Goal: Information Seeking & Learning: Learn about a topic

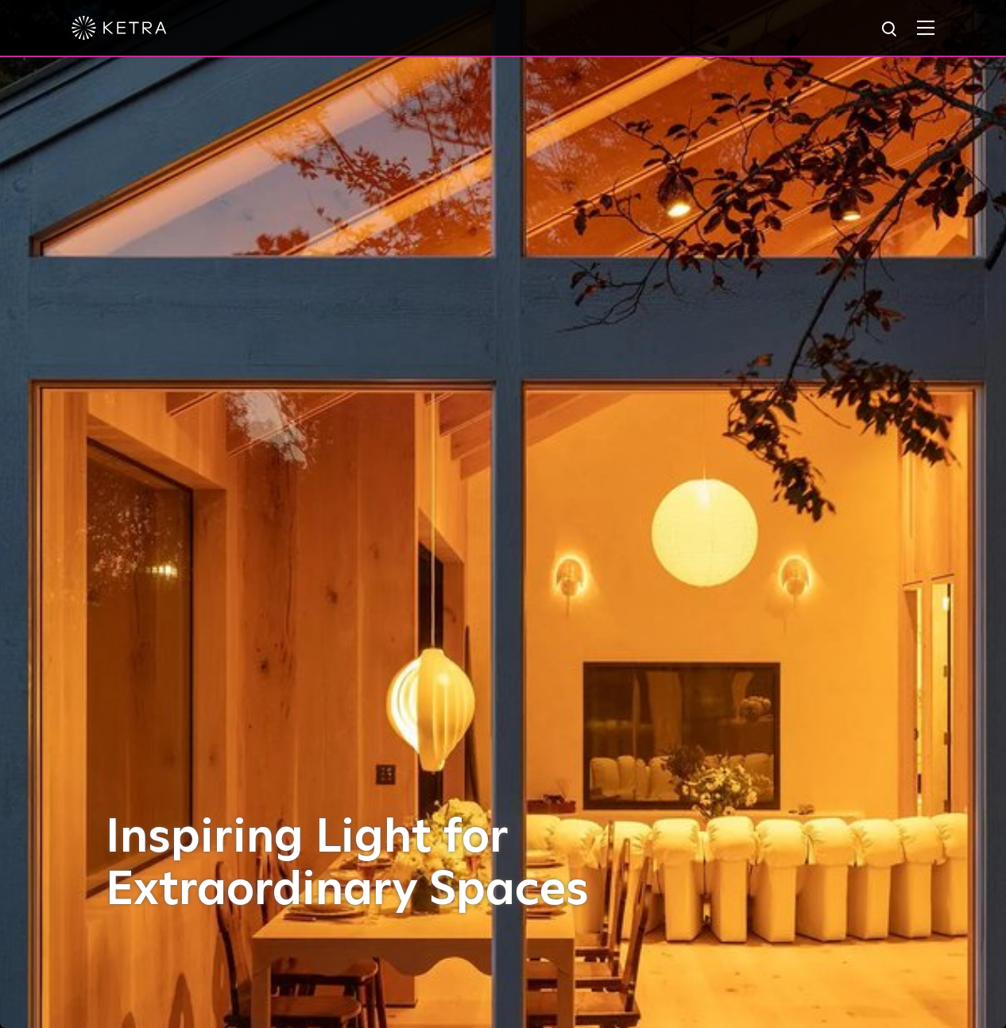
click at [935, 31] on img at bounding box center [925, 27] width 17 height 15
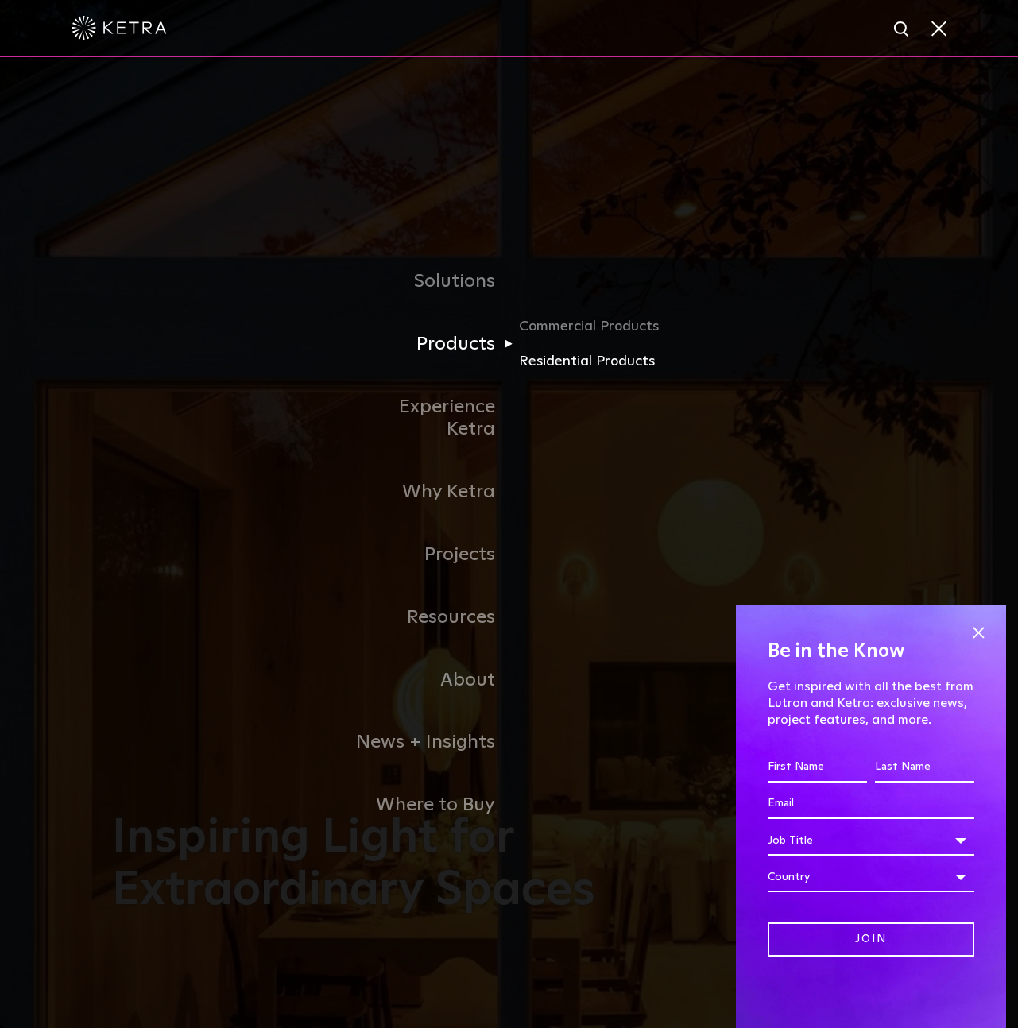
click at [535, 367] on link "Residential Products" at bounding box center [595, 362] width 153 height 23
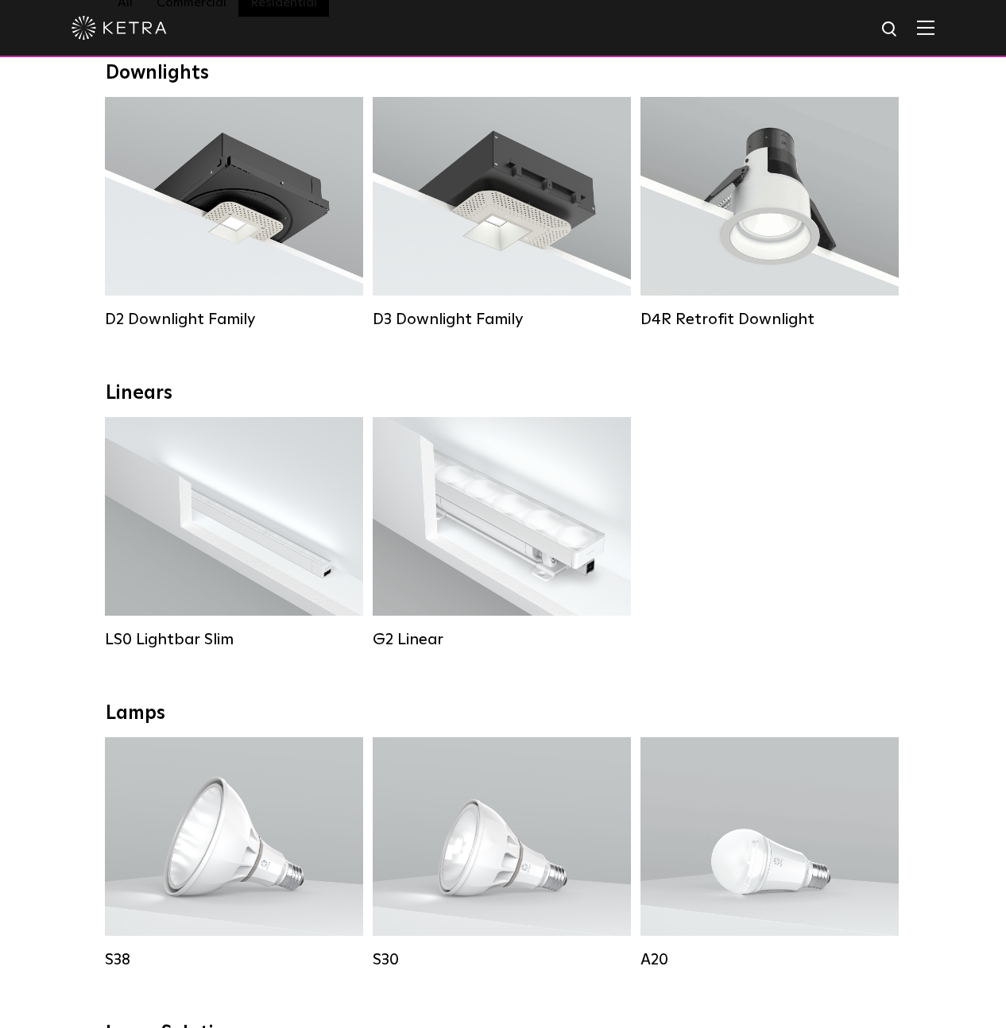
scroll to position [146, 0]
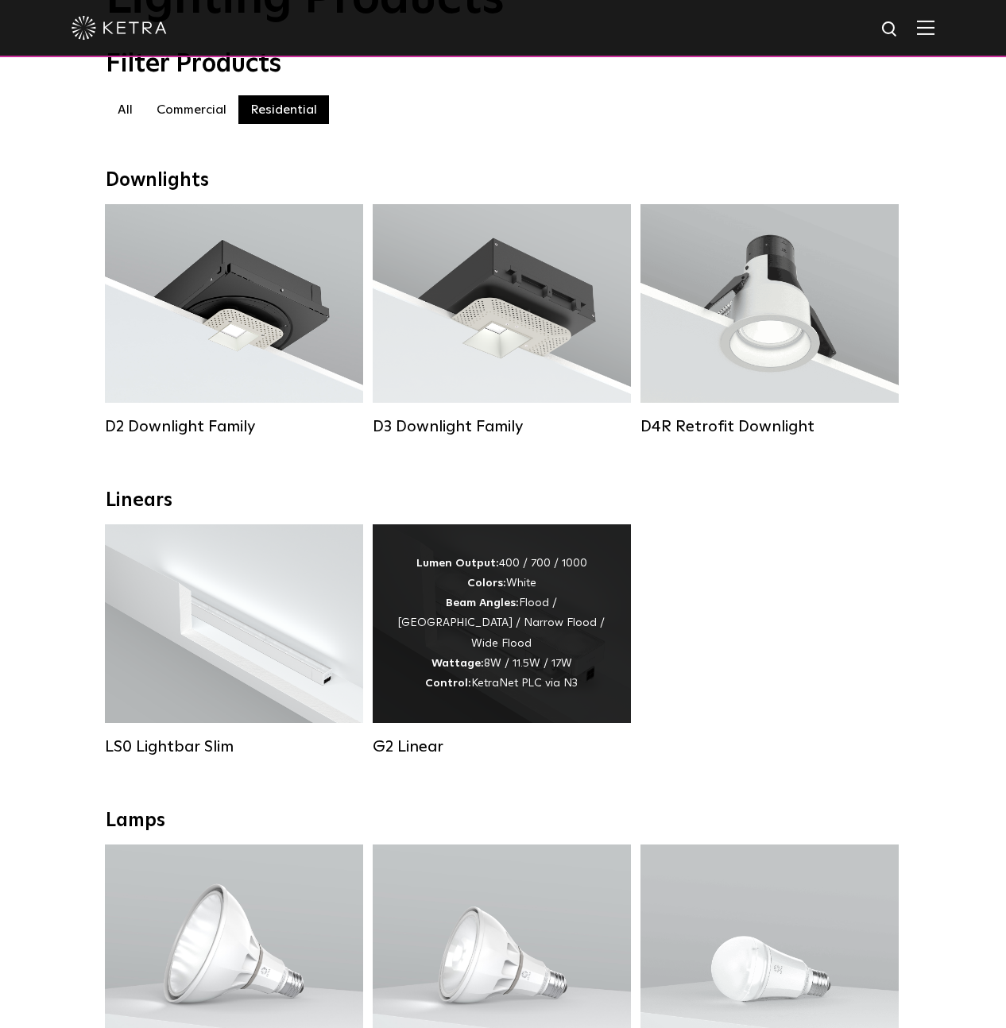
click at [471, 658] on strong "Wattage:" at bounding box center [458, 663] width 52 height 11
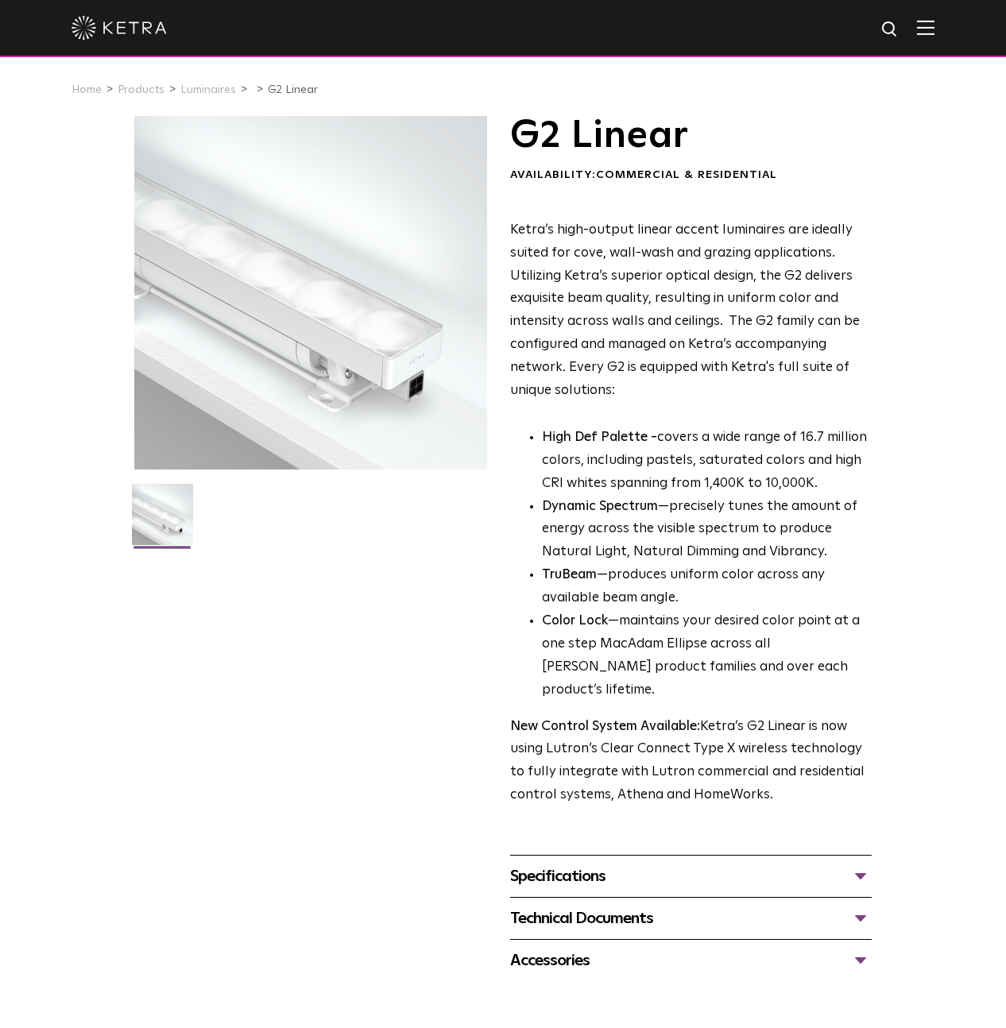
scroll to position [10, 0]
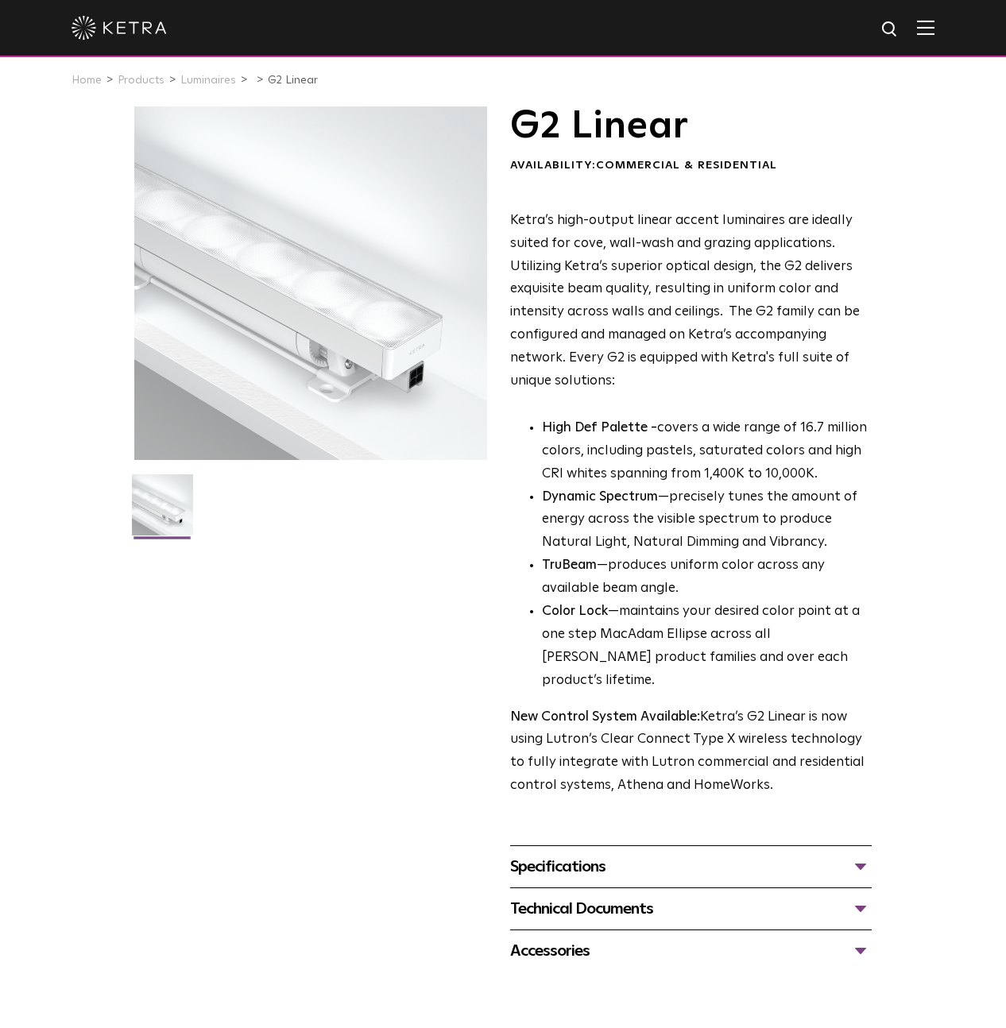
click at [591, 854] on div "Specifications" at bounding box center [691, 866] width 362 height 25
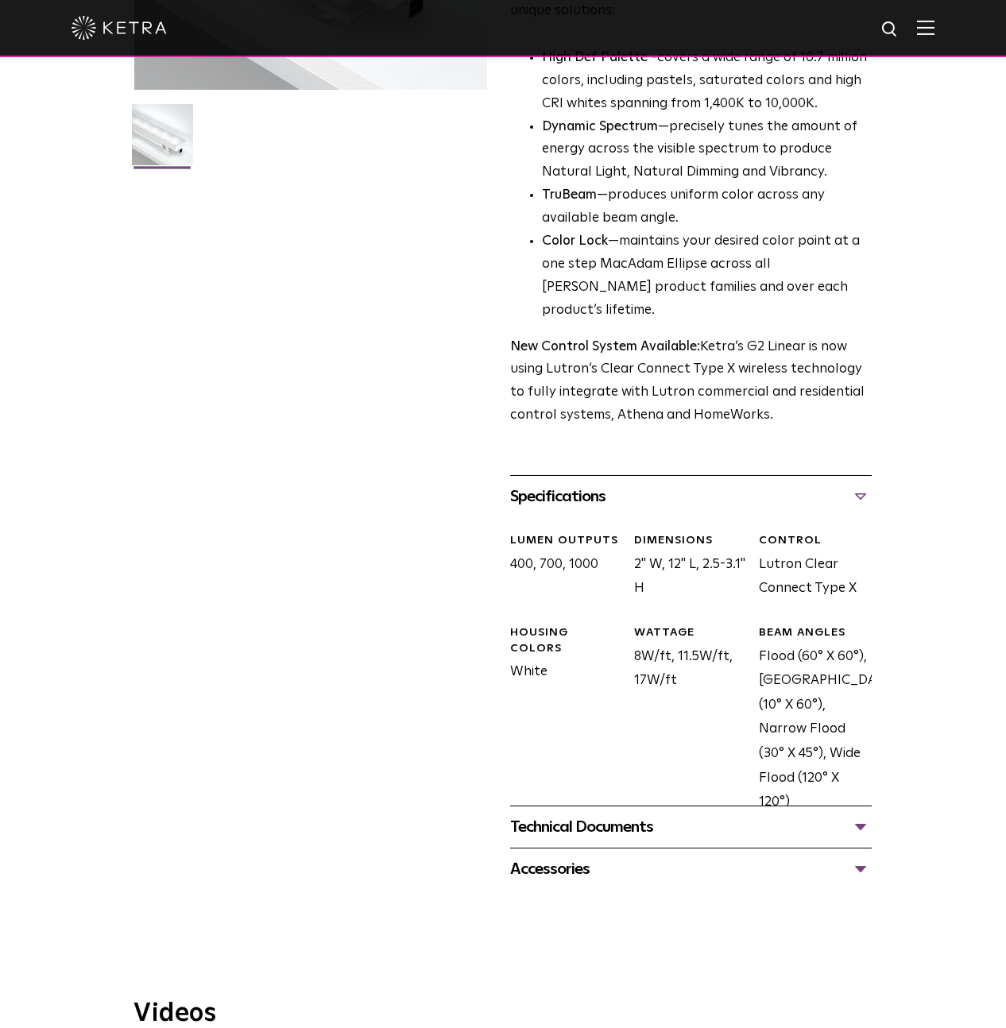
scroll to position [616, 0]
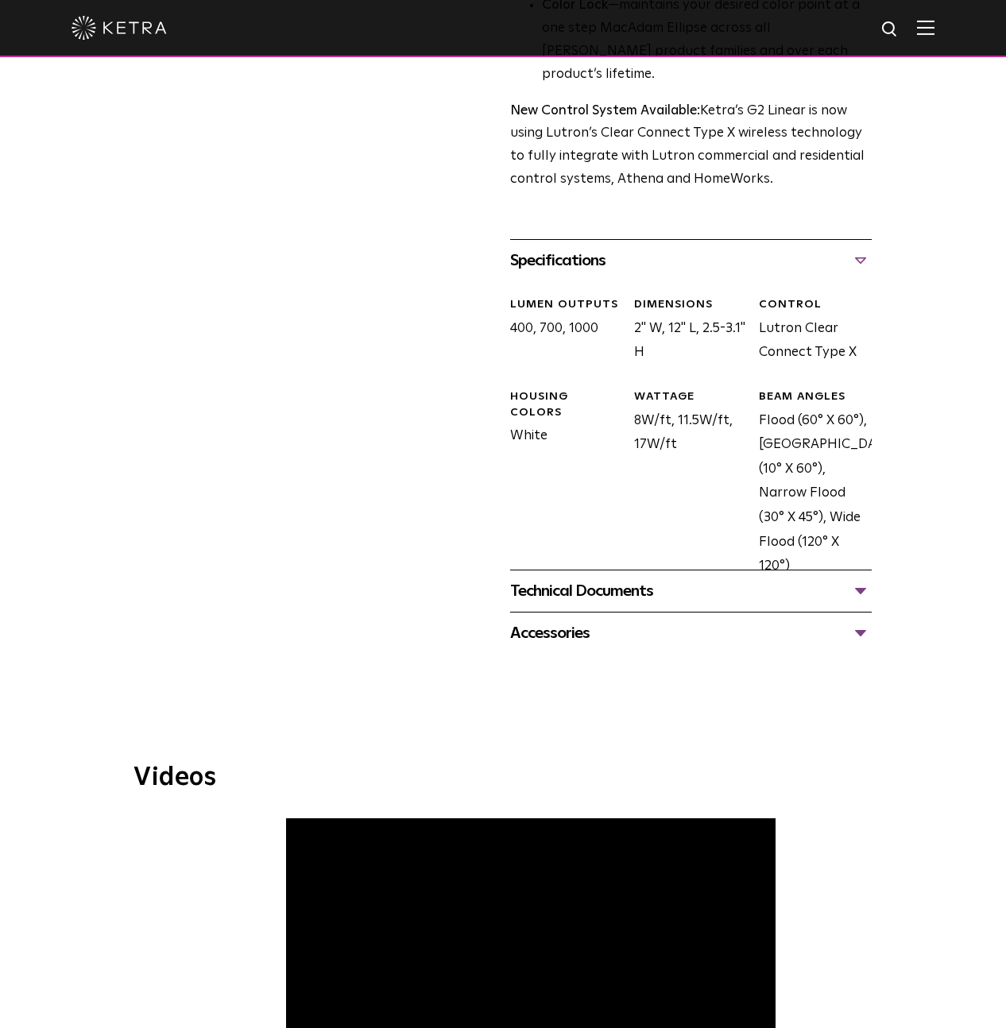
click at [624, 579] on div "Technical Documents" at bounding box center [691, 591] width 362 height 25
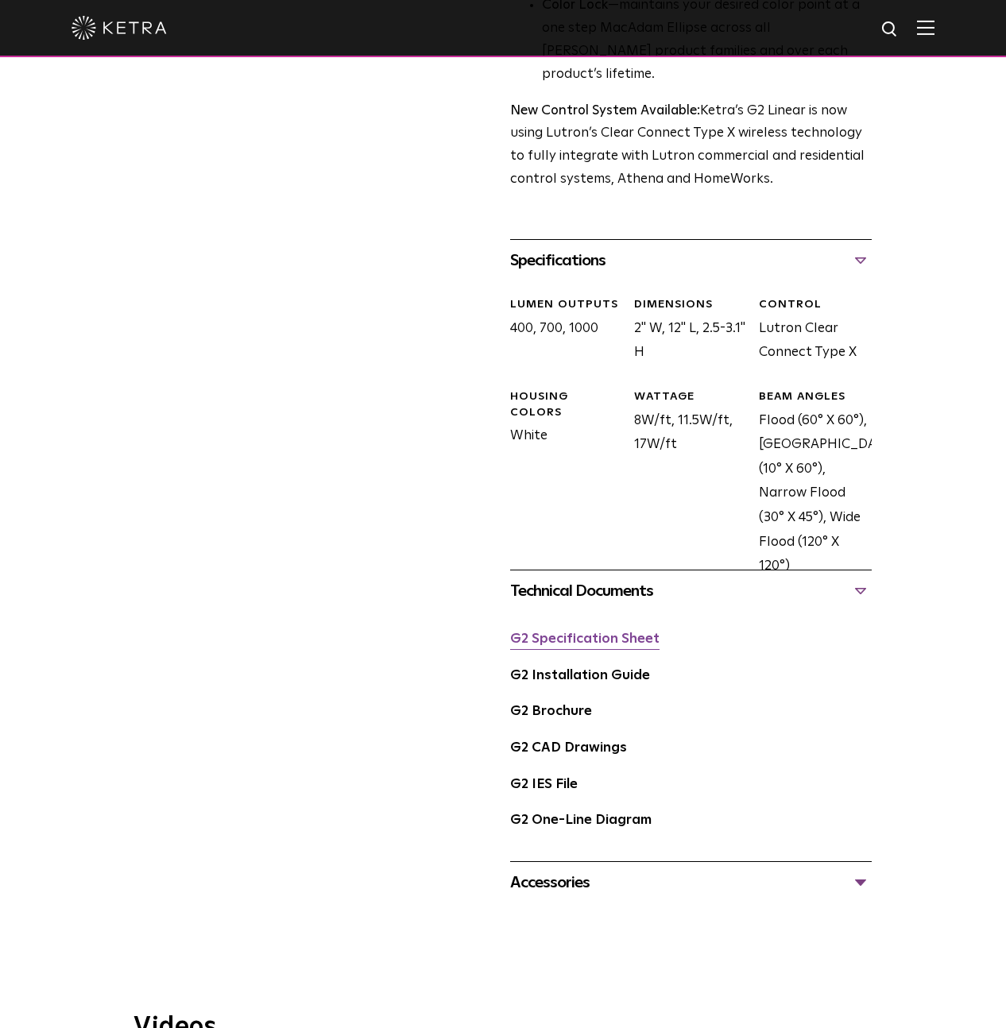
click at [610, 633] on link "G2 Specification Sheet" at bounding box center [584, 640] width 149 height 14
